Goal: Task Accomplishment & Management: Manage account settings

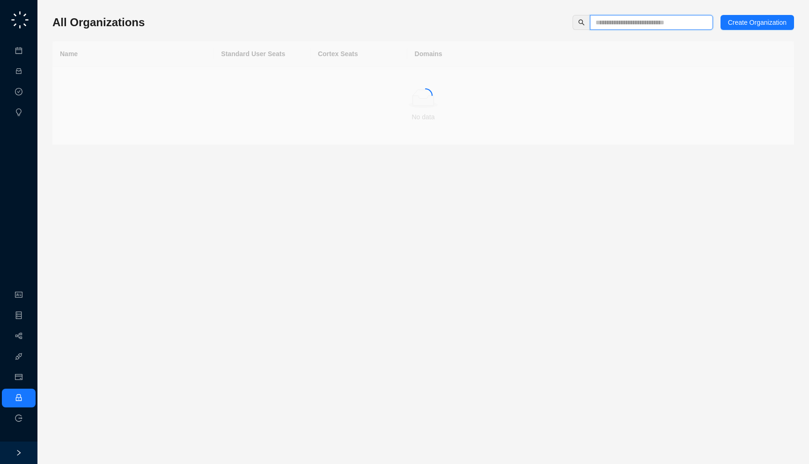
click at [615, 27] on input "text" at bounding box center [647, 22] width 104 height 10
type input "*****"
click at [167, 78] on div "Drata" at bounding box center [133, 79] width 146 height 10
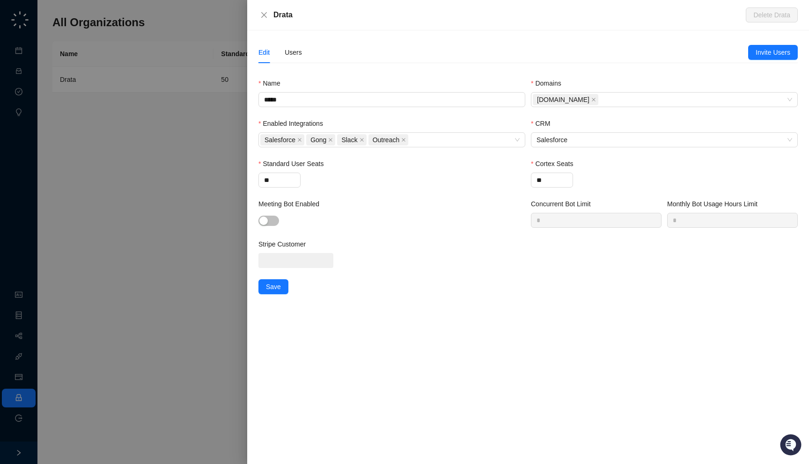
click at [305, 57] on div "Edit Users" at bounding box center [503, 53] width 490 height 22
click at [286, 52] on div "Users" at bounding box center [293, 52] width 17 height 10
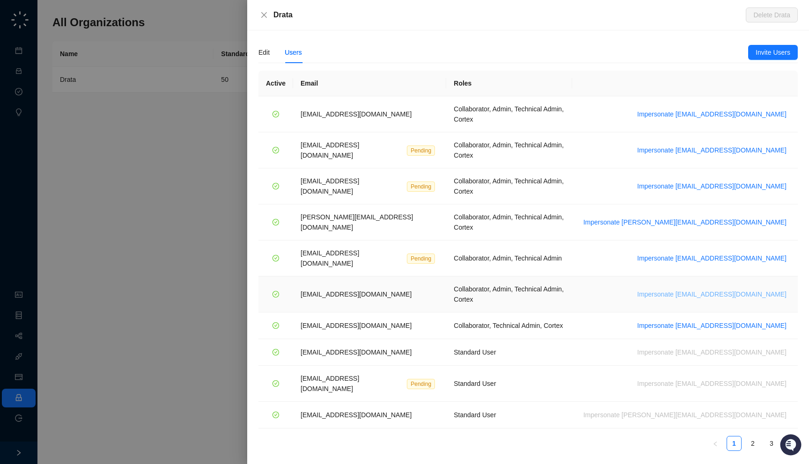
click at [721, 289] on span "Impersonate [EMAIL_ADDRESS][DOMAIN_NAME]" at bounding box center [711, 294] width 149 height 10
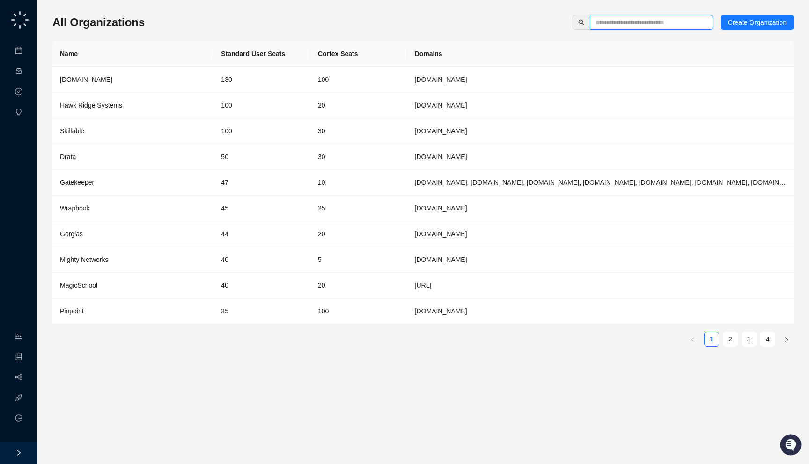
click at [607, 19] on input "text" at bounding box center [647, 22] width 104 height 10
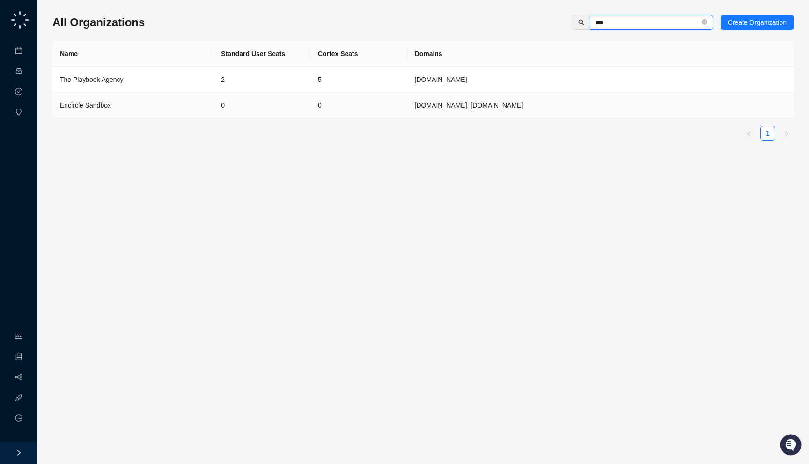
type input "***"
click at [316, 107] on td "0" at bounding box center [358, 106] width 97 height 26
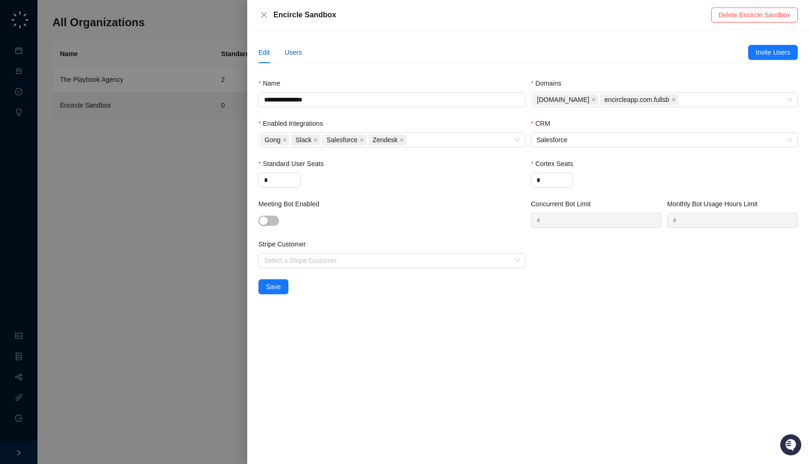
click at [287, 56] on div "Users" at bounding box center [293, 52] width 17 height 10
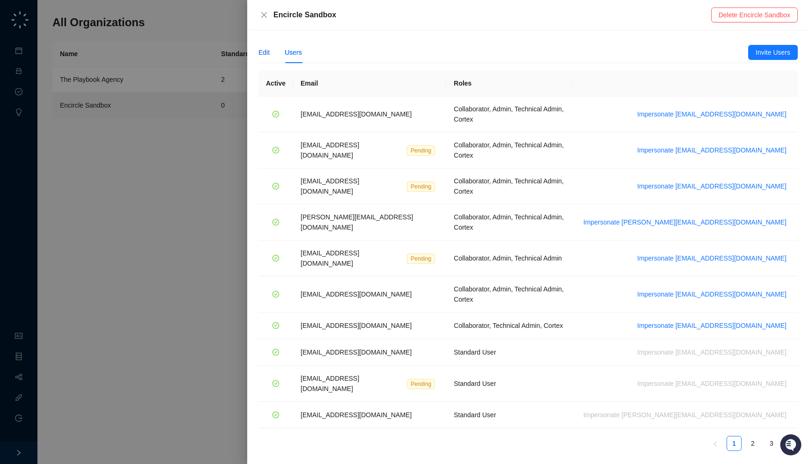
click at [261, 55] on div "Edit" at bounding box center [263, 52] width 11 height 10
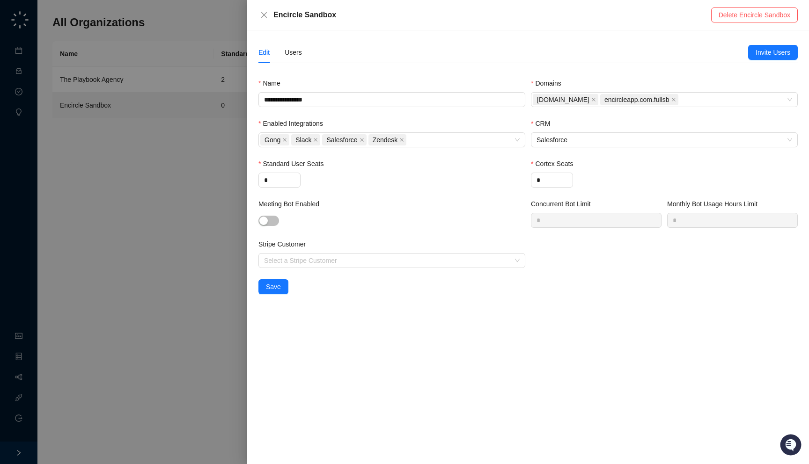
click at [195, 174] on div at bounding box center [404, 232] width 809 height 464
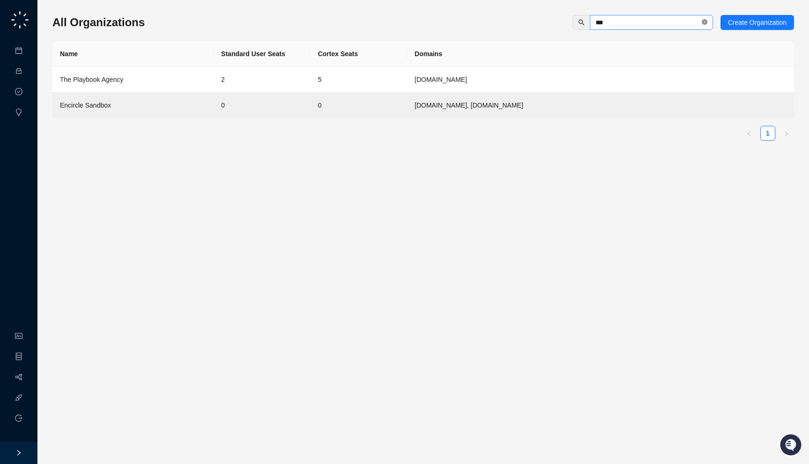
click at [702, 22] on icon "close-circle" at bounding box center [705, 22] width 6 height 6
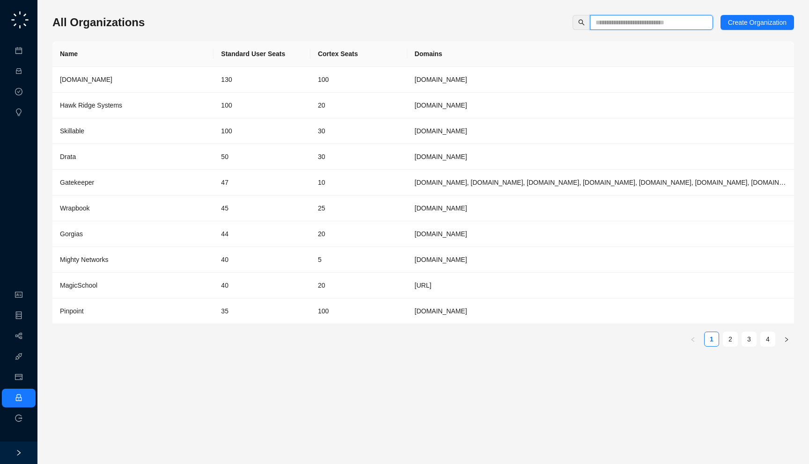
click at [640, 22] on input "text" at bounding box center [647, 22] width 104 height 10
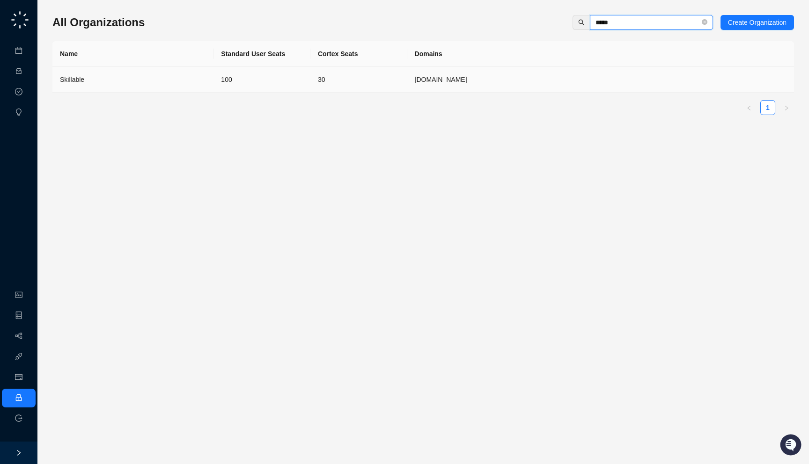
type input "*****"
click at [173, 78] on div "Skillable" at bounding box center [133, 79] width 146 height 10
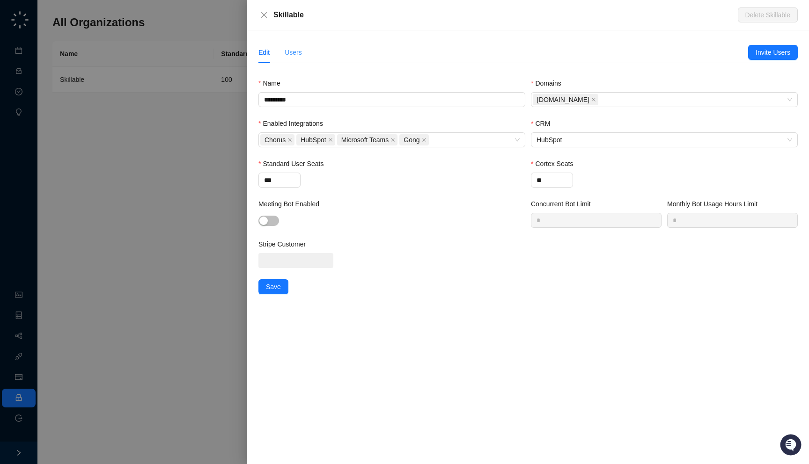
click at [294, 45] on div "Users" at bounding box center [293, 53] width 17 height 22
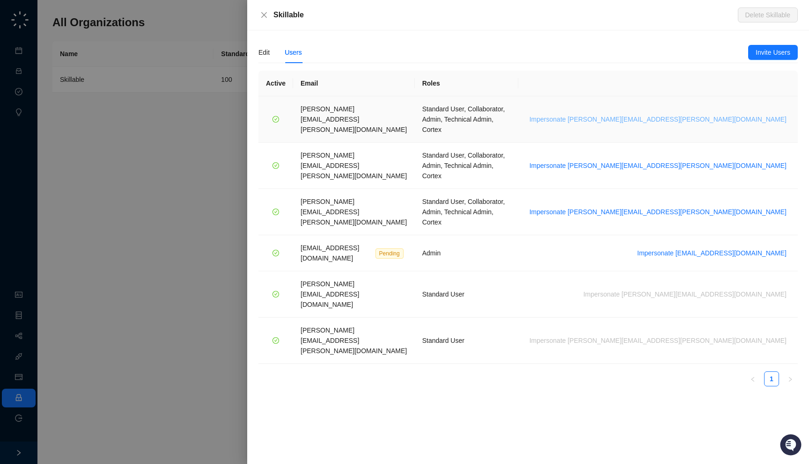
click at [732, 114] on span "Impersonate brian.olsen@skillable.com" at bounding box center [657, 119] width 257 height 10
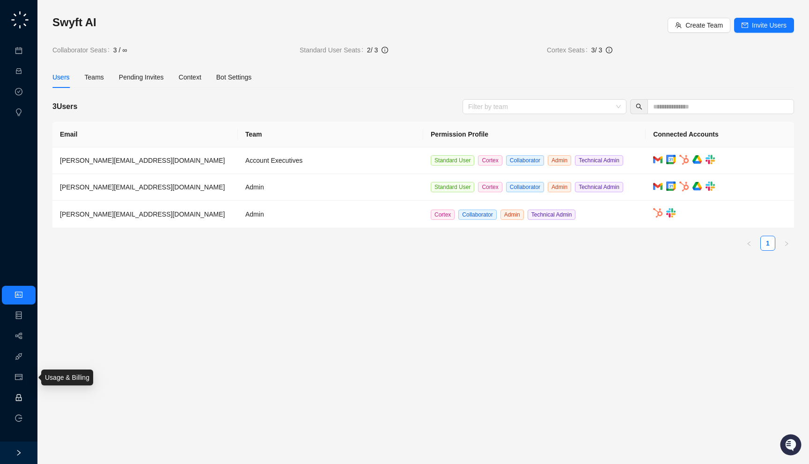
click at [27, 400] on link "Employee" at bounding box center [41, 398] width 29 height 7
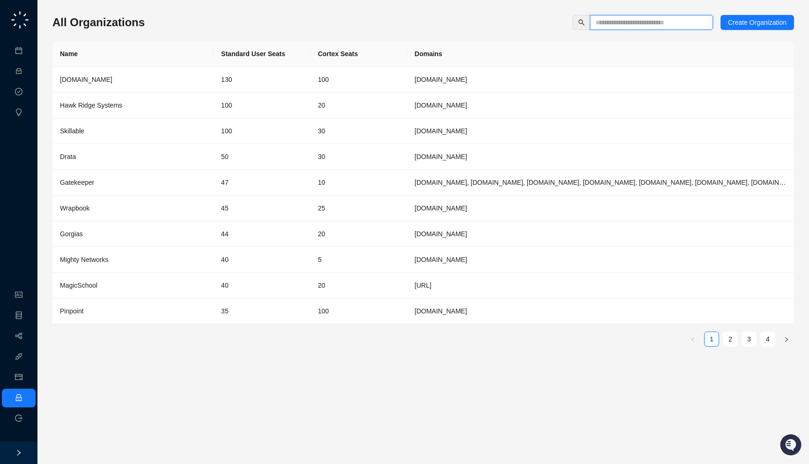
click at [615, 22] on input "text" at bounding box center [647, 22] width 104 height 10
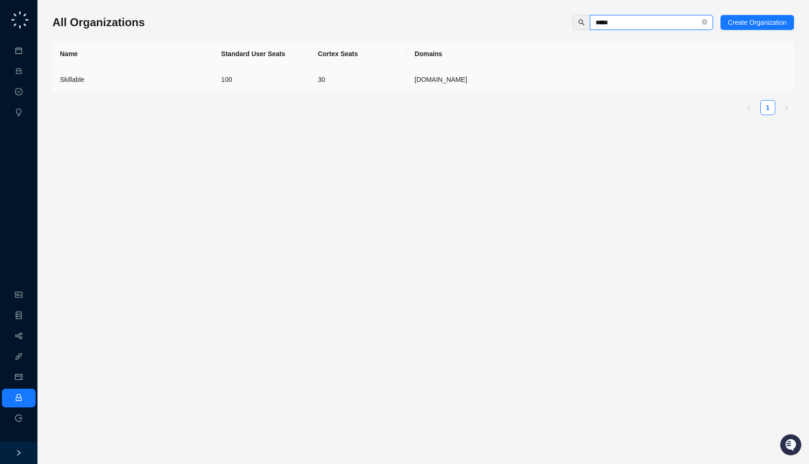
type input "*****"
click at [251, 78] on td "100" at bounding box center [261, 80] width 97 height 26
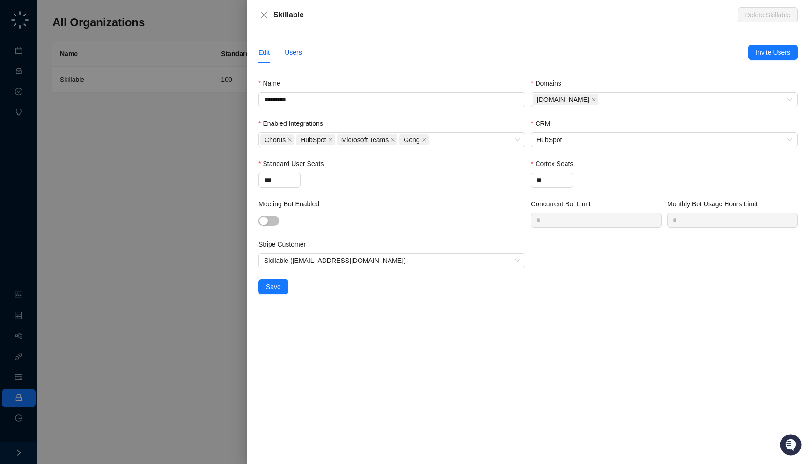
click at [290, 51] on div "Users" at bounding box center [293, 52] width 17 height 10
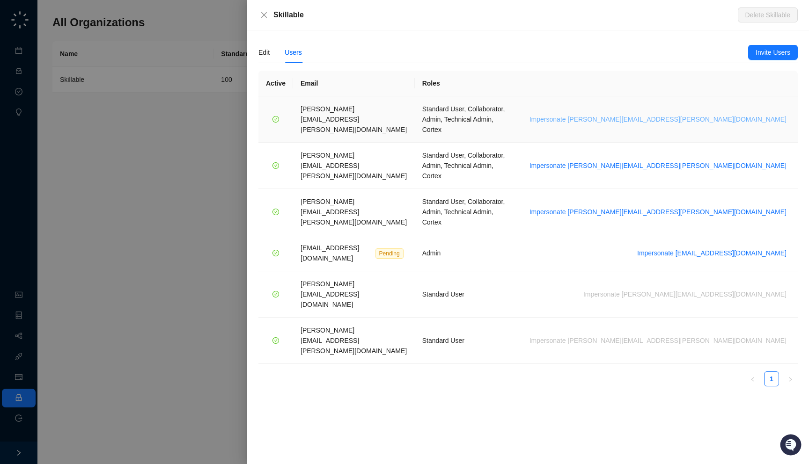
click at [712, 114] on span "Impersonate brian.olsen@skillable.com" at bounding box center [657, 119] width 257 height 10
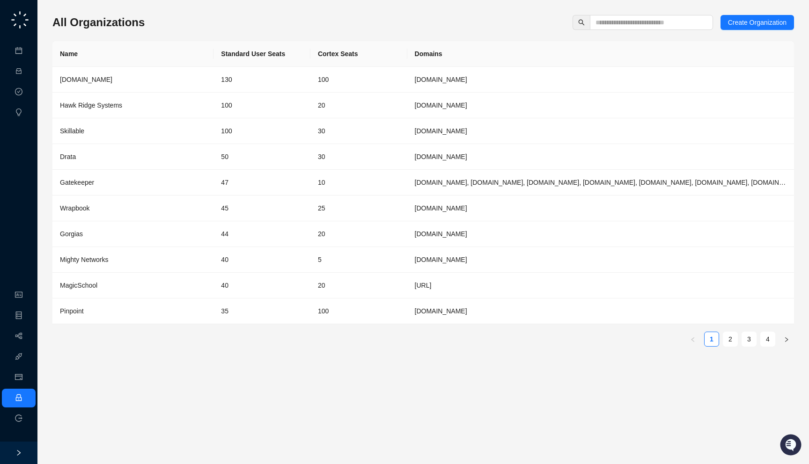
click at [623, 13] on div "All Organizations Create Organization Name Standard User Seats Cortex Seats Dom…" at bounding box center [422, 231] width 741 height 449
click at [623, 22] on input "text" at bounding box center [647, 22] width 104 height 10
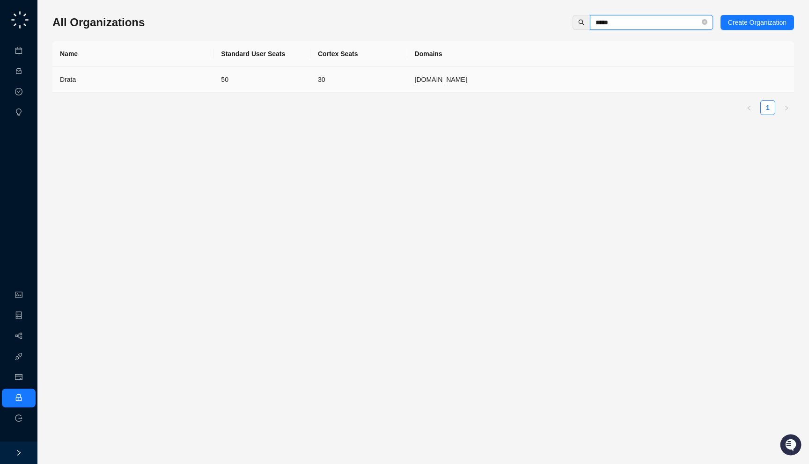
type input "*****"
click at [171, 79] on div "Drata" at bounding box center [133, 79] width 146 height 10
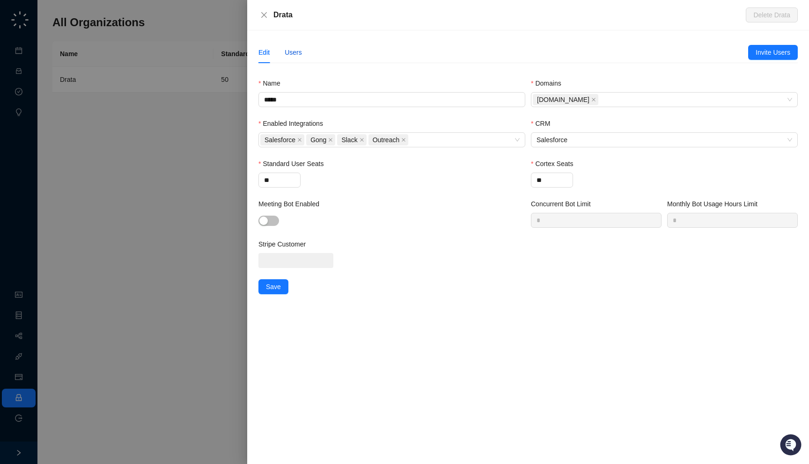
click at [300, 48] on div "Users" at bounding box center [293, 52] width 17 height 10
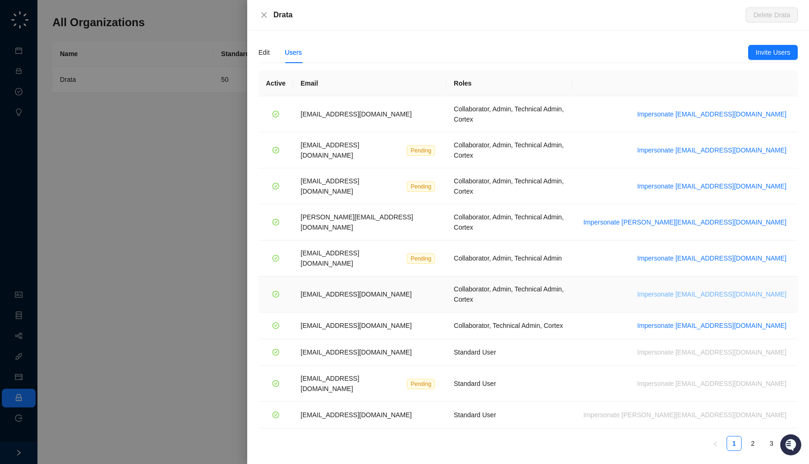
click at [735, 289] on span "Impersonate [EMAIL_ADDRESS][DOMAIN_NAME]" at bounding box center [711, 294] width 149 height 10
